Goal: Task Accomplishment & Management: Manage account settings

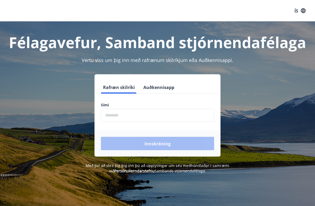
click at [151, 116] on input "phone" at bounding box center [157, 115] width 113 height 13
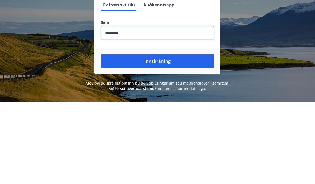
type input "********"
click at [177, 137] on button "Innskráning" at bounding box center [157, 143] width 113 height 13
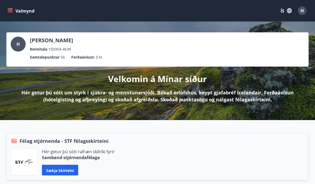
click at [11, 9] on icon "matseðill" at bounding box center [9, 10] width 5 height 5
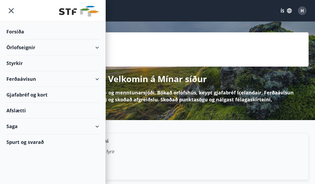
click at [17, 66] on font "Styrkir" at bounding box center [14, 63] width 16 height 6
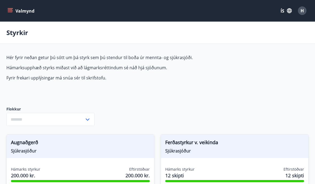
type input "***"
click at [14, 8] on button "Valmynd" at bounding box center [21, 11] width 30 height 10
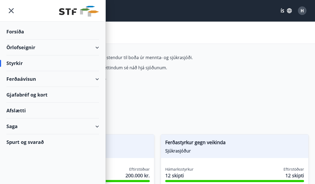
click at [39, 142] on font "Spurt og svarað" at bounding box center [24, 141] width 37 height 6
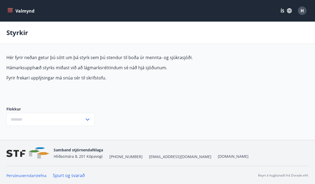
type input "***"
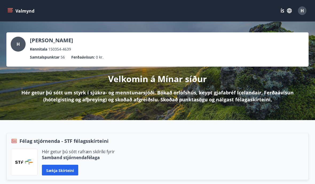
click at [19, 42] on font "H" at bounding box center [18, 44] width 3 height 6
click at [59, 41] on font "Hörður B. Kristinsson" at bounding box center [51, 40] width 43 height 7
click at [305, 10] on div "H" at bounding box center [302, 10] width 9 height 9
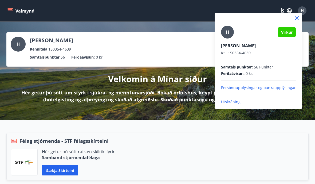
click at [261, 83] on div "H Virkur Hörður B. Kristinsson Kt. 150354-4639 Samtals punktar : 56 Punktar Fer…" at bounding box center [258, 65] width 75 height 79
click at [256, 90] on font "Persónuupplýsingar og bankaupplýsingar" at bounding box center [258, 87] width 75 height 5
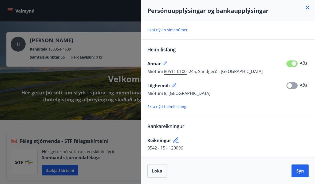
scroll to position [91, 0]
click at [131, 134] on div at bounding box center [157, 92] width 315 height 184
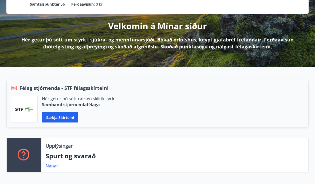
scroll to position [54, 0]
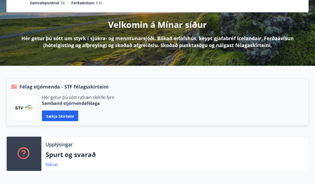
click at [248, 43] on font "Hér getur þú sótt um styrk í sjúkra- og menntunarsjóði. Bókað orlofshús, keypt …" at bounding box center [157, 41] width 272 height 13
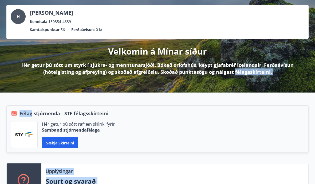
scroll to position [28, 0]
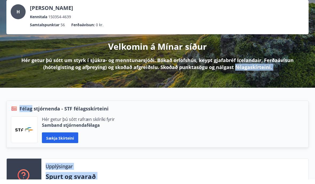
click at [35, 149] on div "Félag stjórnenda - STF félagsskírteini Hér getur þú sótt rafræn skilríki fyrir …" at bounding box center [154, 134] width 308 height 58
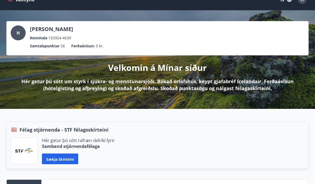
scroll to position [11, 0]
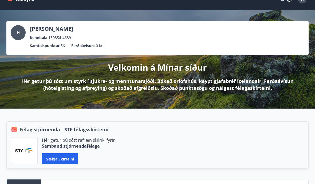
click at [256, 37] on div "H Hörður B. Kristinsson Kennitala 150354-4639" at bounding box center [157, 32] width 293 height 15
click at [195, 90] on font "Hér getur þú sótt um styrk í sjúkra- og menntunarsjóði. Bókað orlofshús, keypt …" at bounding box center [157, 84] width 272 height 13
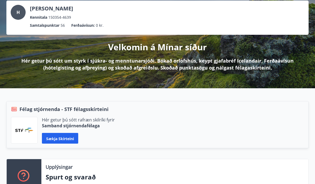
scroll to position [0, 0]
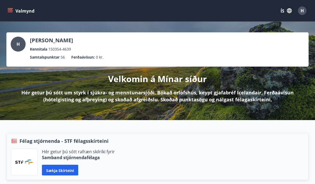
click at [293, 11] on button "ÍS" at bounding box center [285, 11] width 17 height 10
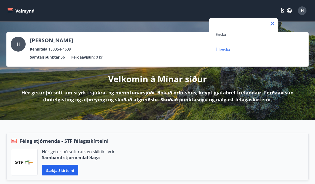
click at [307, 11] on div at bounding box center [157, 92] width 315 height 184
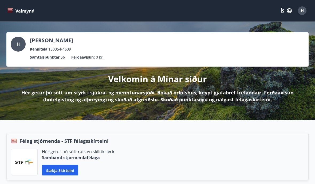
click at [308, 11] on button "H" at bounding box center [302, 10] width 13 height 13
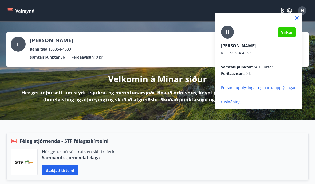
click at [234, 103] on font "Útskráning" at bounding box center [230, 101] width 19 height 5
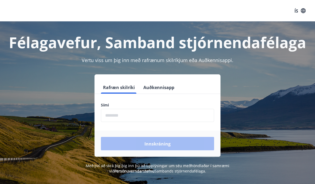
click at [241, 79] on div "Rafræn skilríki Auðkennisapp Sími ​ Innskráning" at bounding box center [157, 115] width 302 height 82
